Goal: Task Accomplishment & Management: Manage account settings

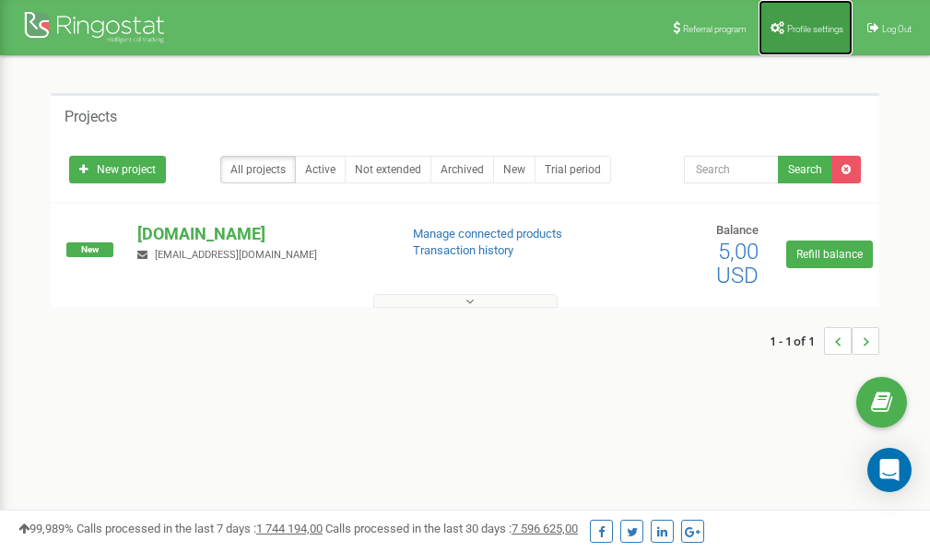
click at [800, 20] on link "Profile settings" at bounding box center [806, 27] width 94 height 55
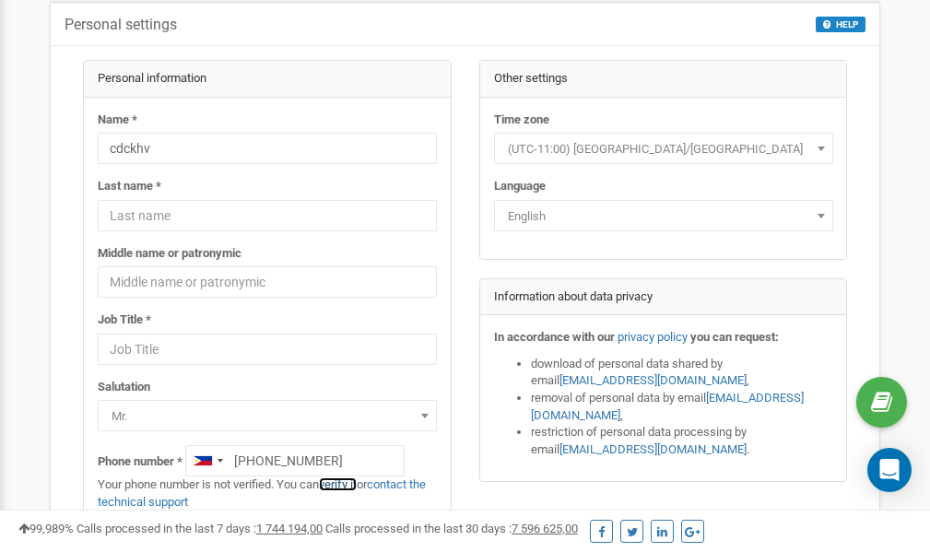
click at [342, 484] on link "verify it" at bounding box center [338, 484] width 38 height 14
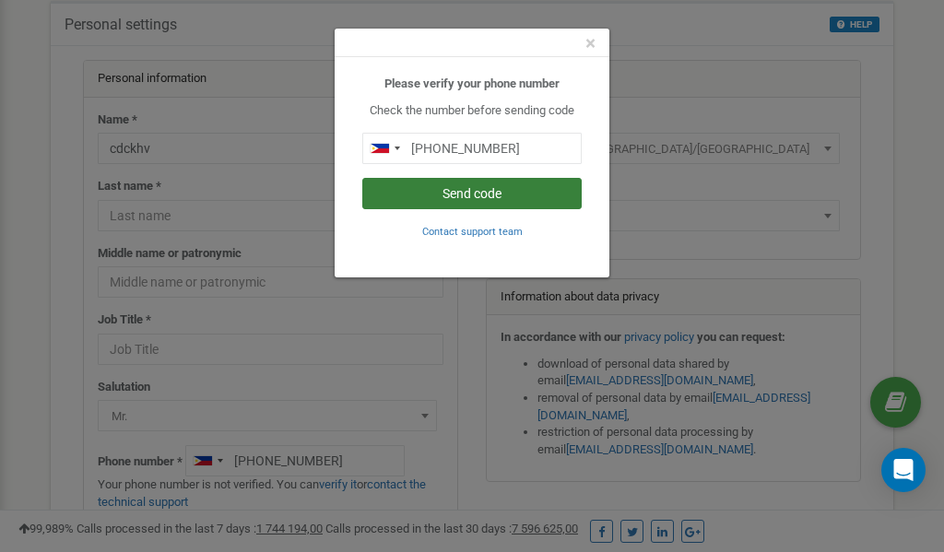
click at [458, 192] on button "Send code" at bounding box center [471, 193] width 219 height 31
